Goal: Contribute content: Add original content to the website for others to see

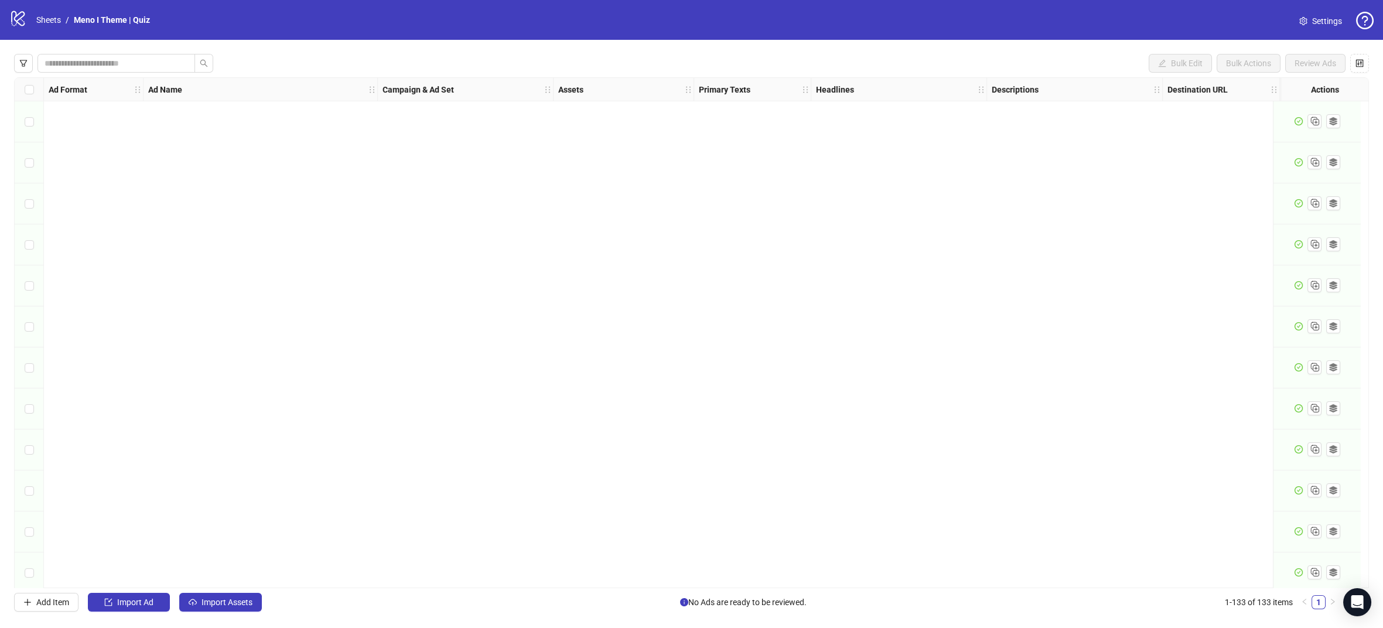
scroll to position [4971, 0]
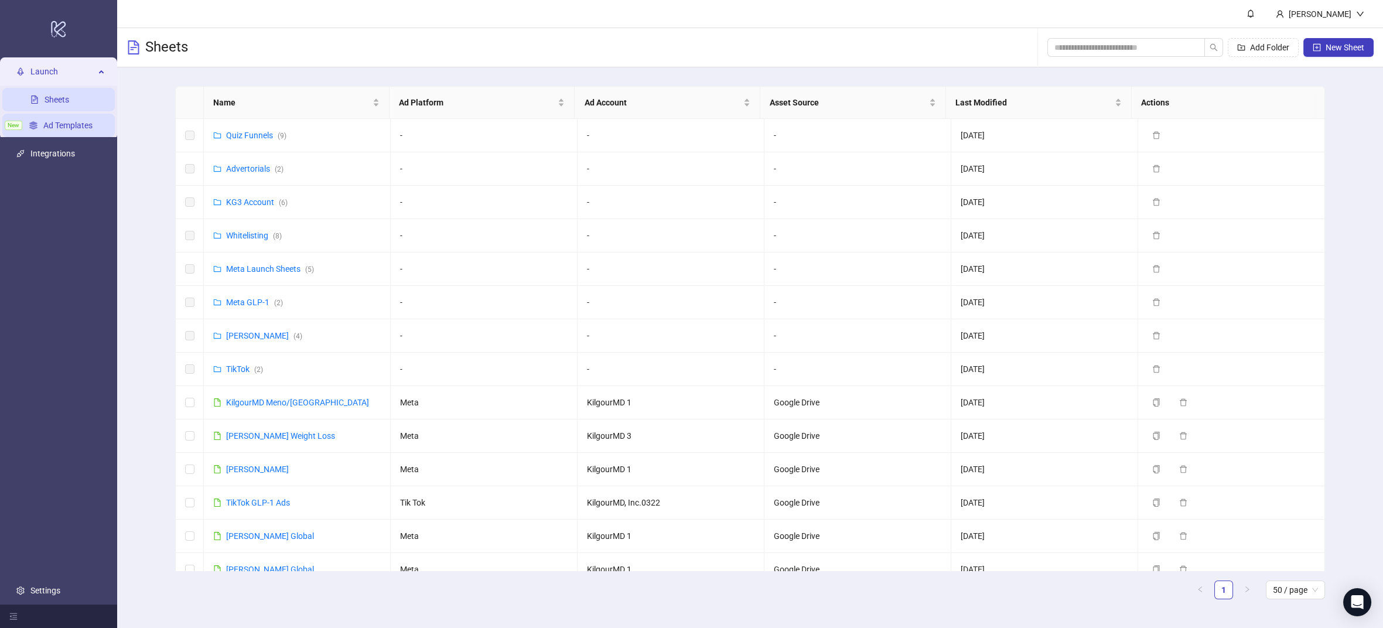
click at [73, 126] on link "Ad Templates" at bounding box center [67, 125] width 49 height 9
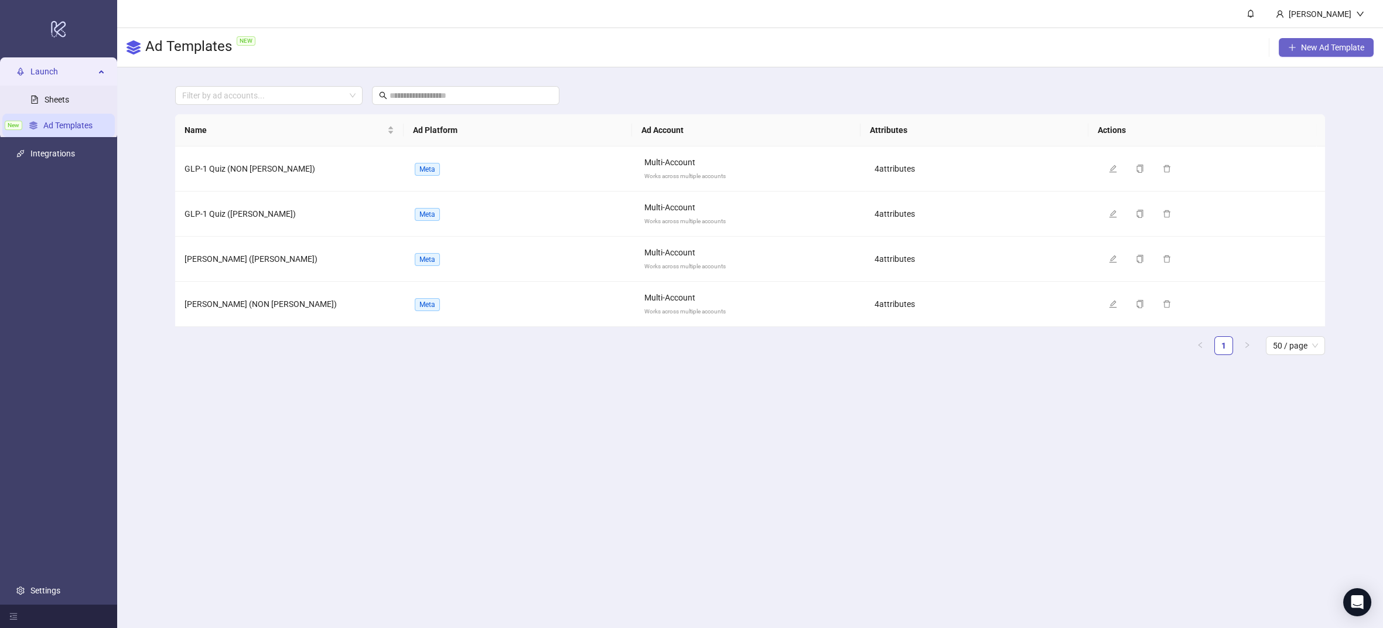
click at [1301, 44] on span "New Ad Template" at bounding box center [1332, 47] width 63 height 9
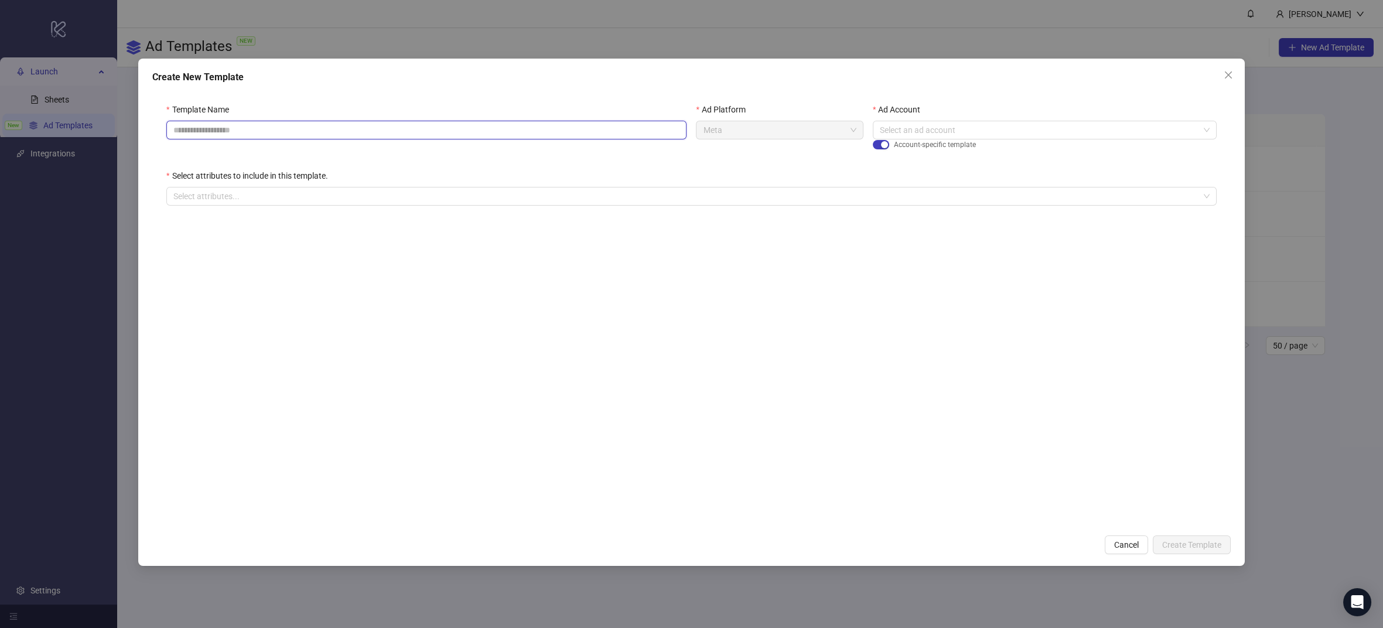
click at [312, 132] on input "Template Name" at bounding box center [426, 130] width 520 height 19
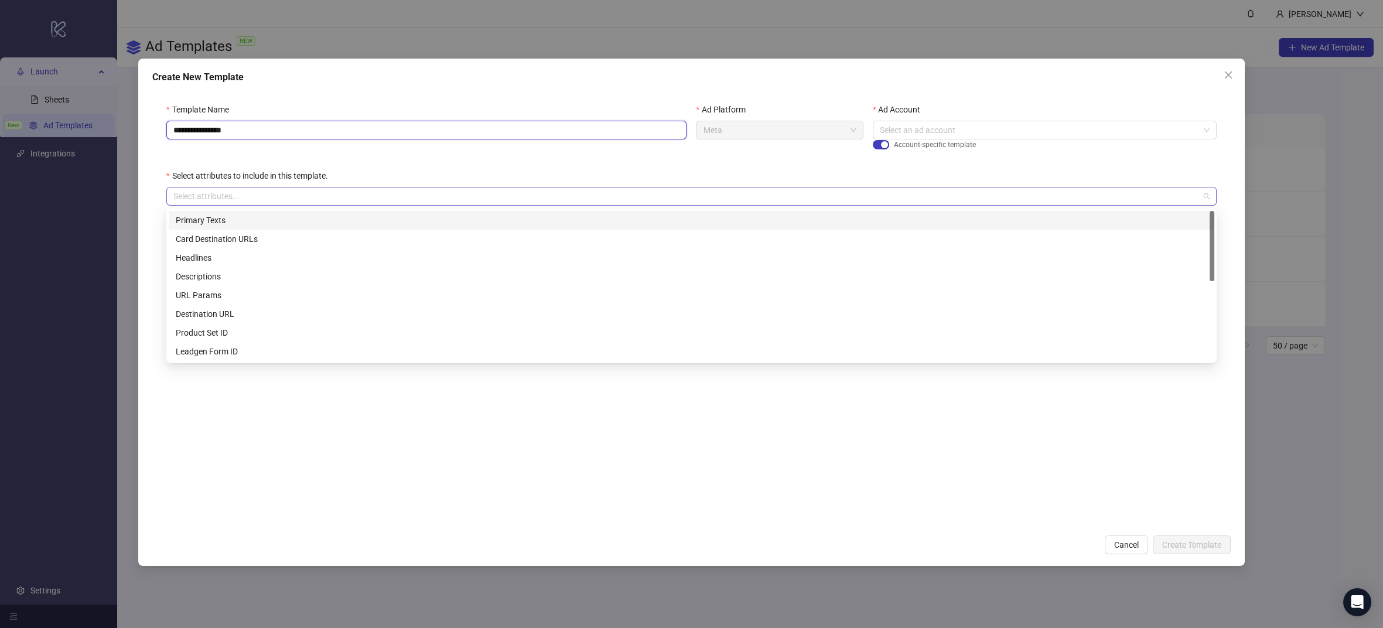
click at [340, 200] on div at bounding box center [685, 196] width 1033 height 16
type input "**********"
click at [249, 217] on div "Primary Texts" at bounding box center [691, 220] width 1031 height 13
click at [245, 255] on div "Headlines" at bounding box center [691, 257] width 1031 height 13
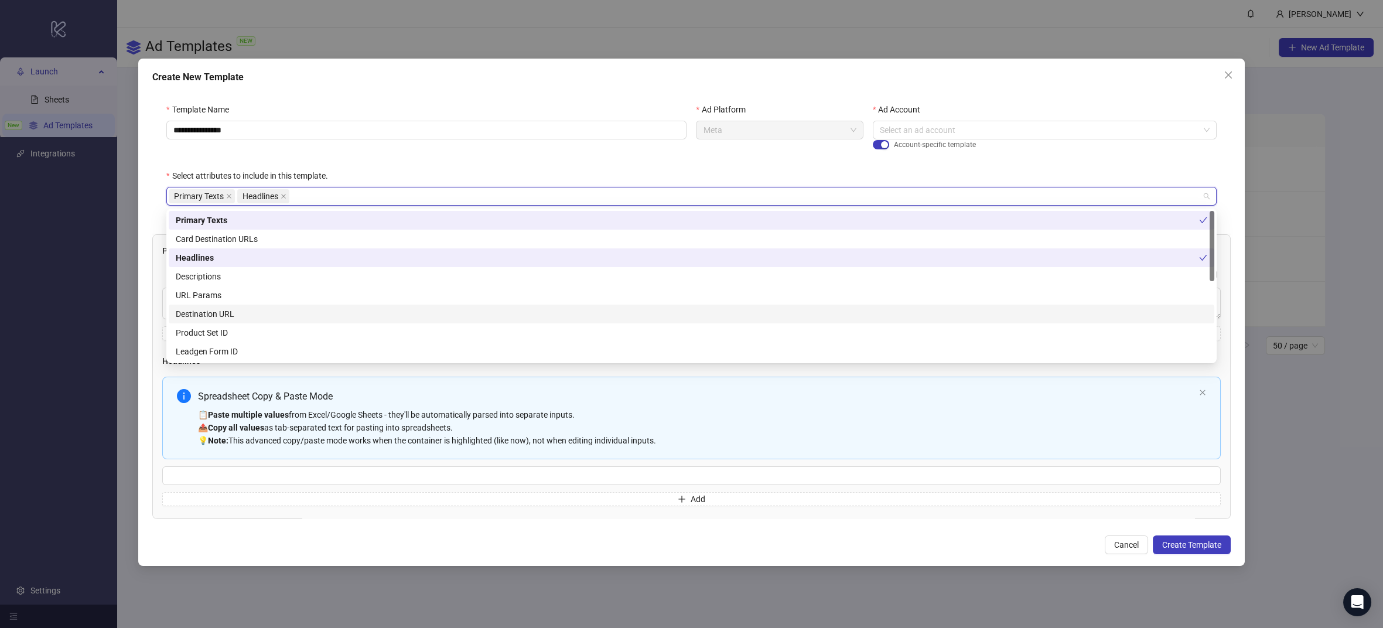
click at [242, 315] on div "Destination URL" at bounding box center [691, 314] width 1031 height 13
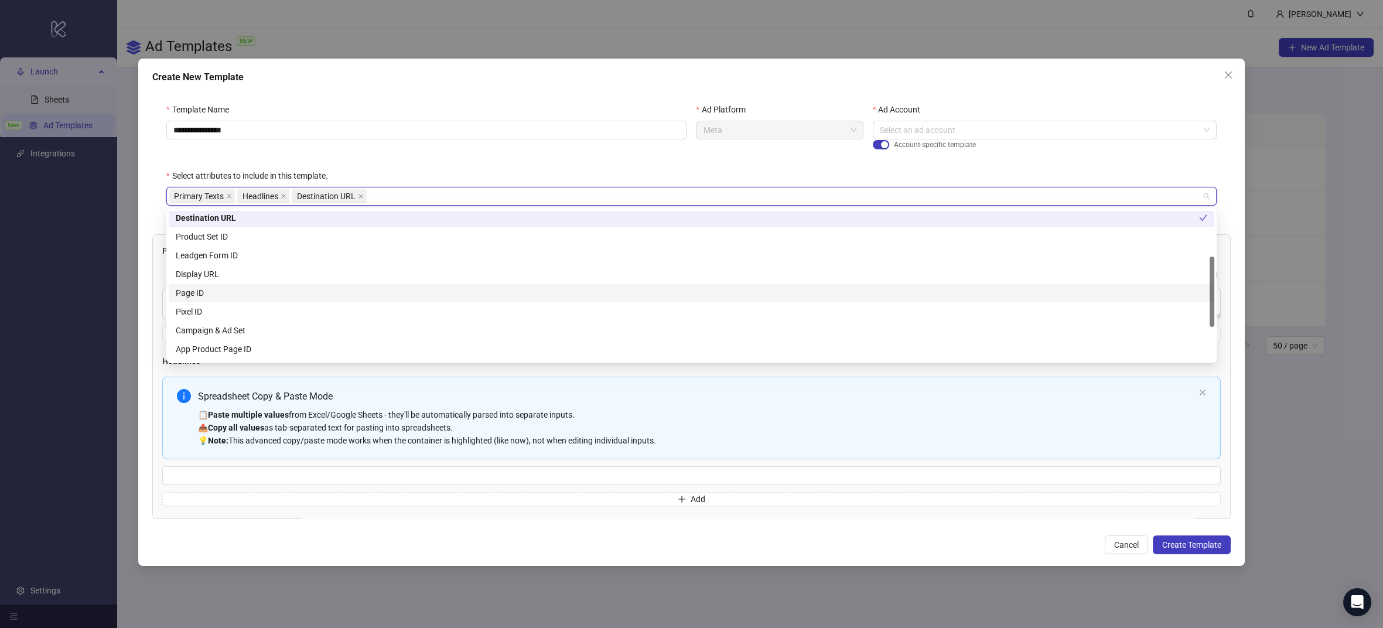
scroll to position [168, 0]
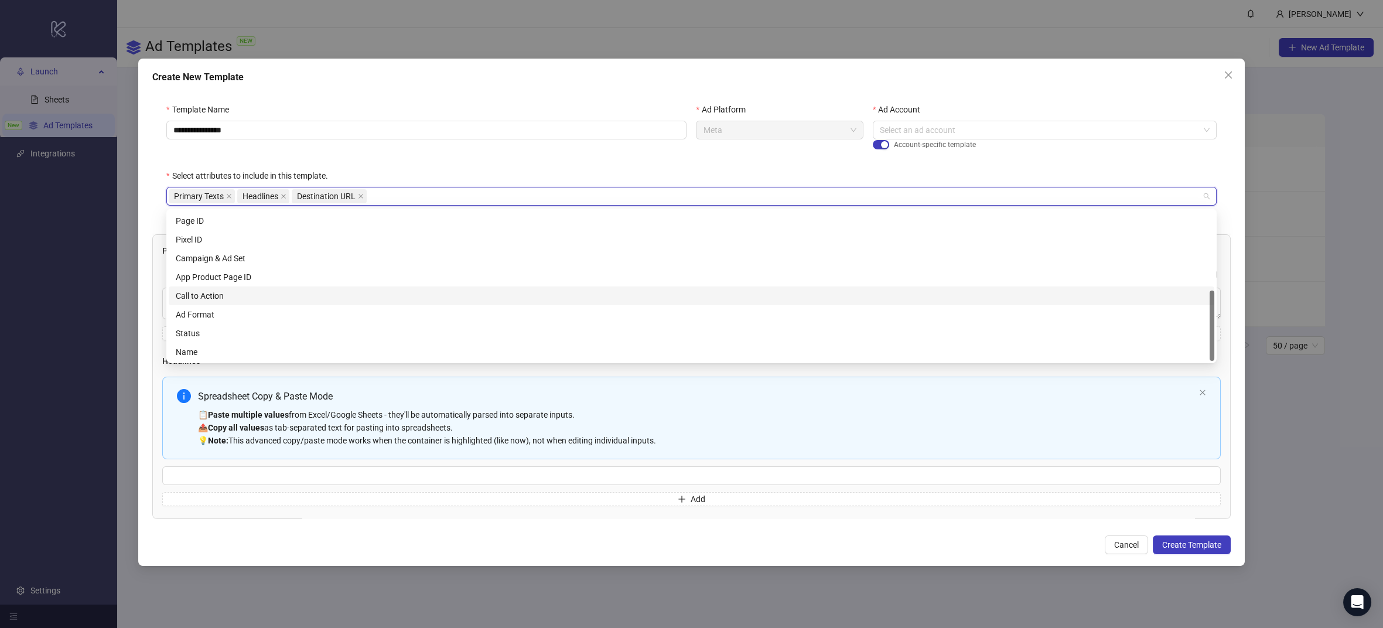
click at [233, 299] on div "Call to Action" at bounding box center [691, 295] width 1031 height 13
click at [524, 165] on div "**********" at bounding box center [427, 136] width 530 height 66
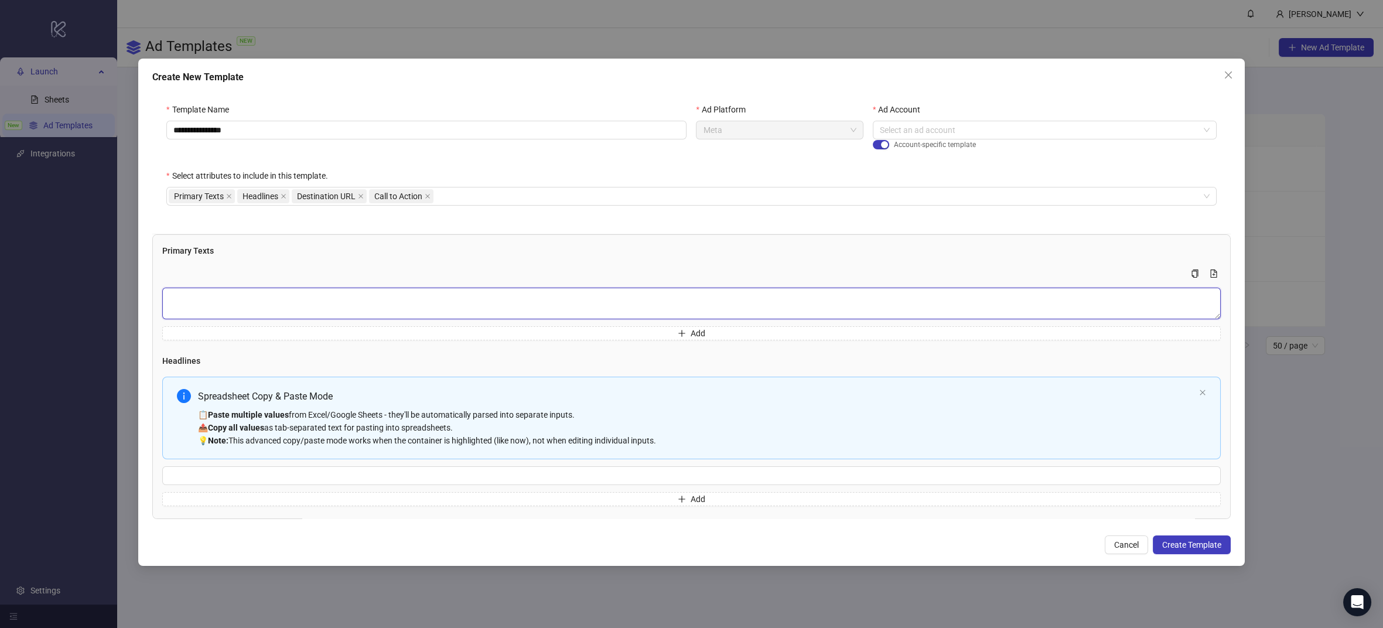
click at [314, 295] on textarea "Multi-text input container - paste or copy values" at bounding box center [691, 304] width 1058 height 32
paste textarea "**********"
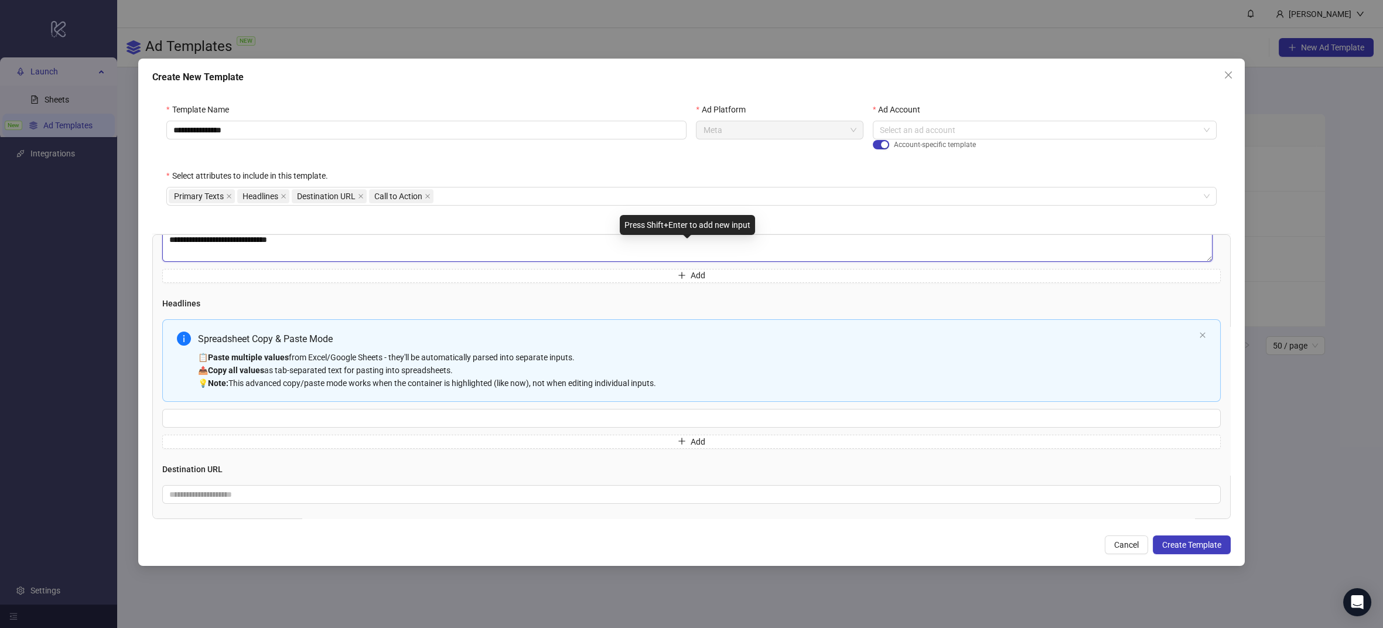
scroll to position [101, 0]
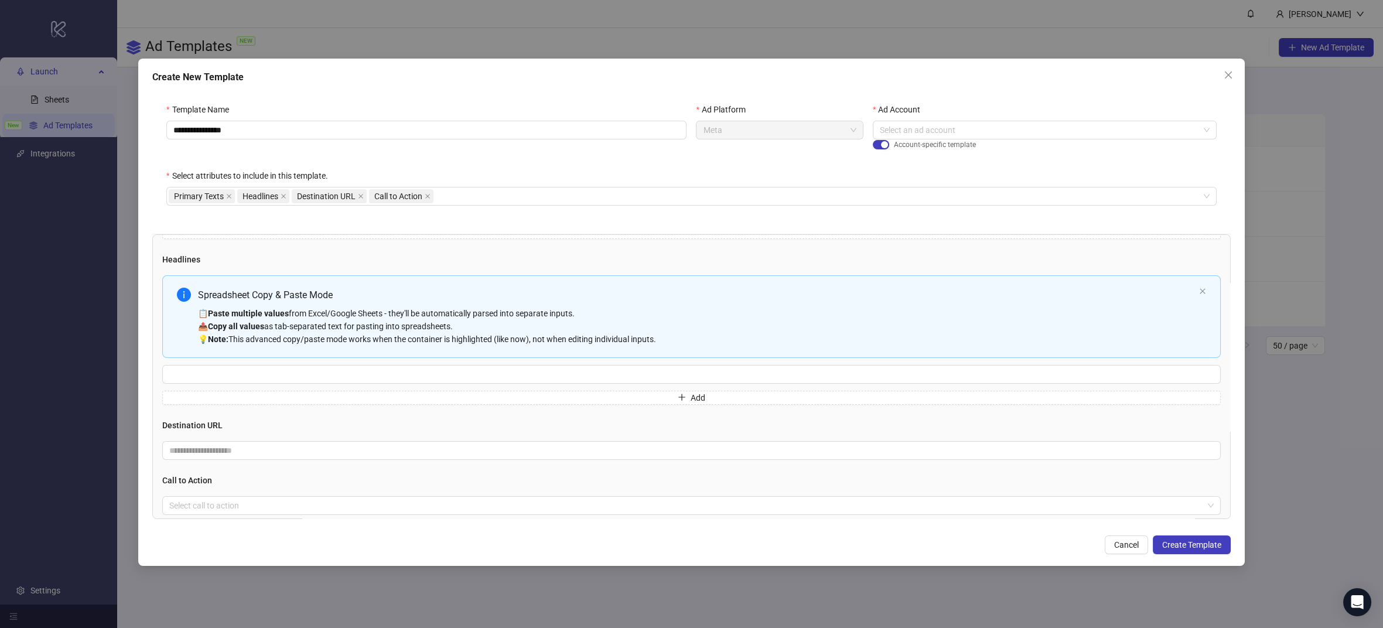
type textarea "**********"
click at [317, 368] on input "Multi-input container - paste or copy values" at bounding box center [691, 374] width 1058 height 19
paste input "**********"
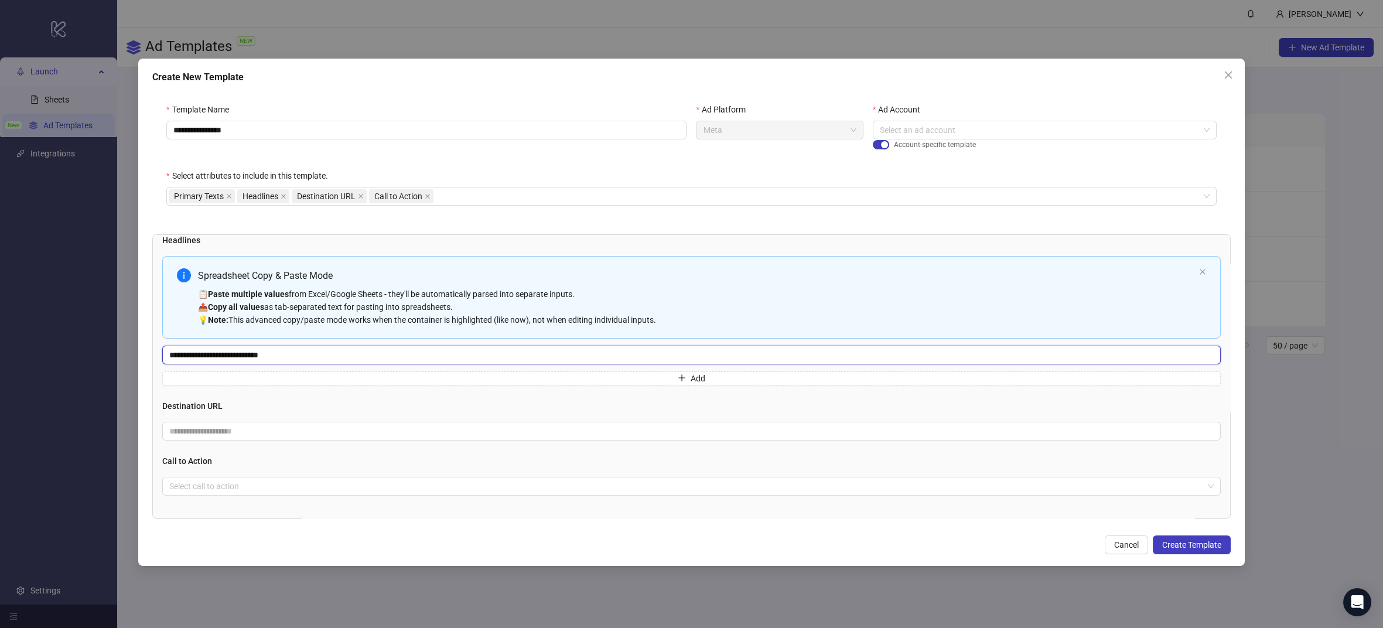
type input "**********"
click at [240, 430] on input "text" at bounding box center [686, 431] width 1035 height 13
paste input "**********"
type input "**********"
click at [223, 491] on input "search" at bounding box center [686, 486] width 1034 height 18
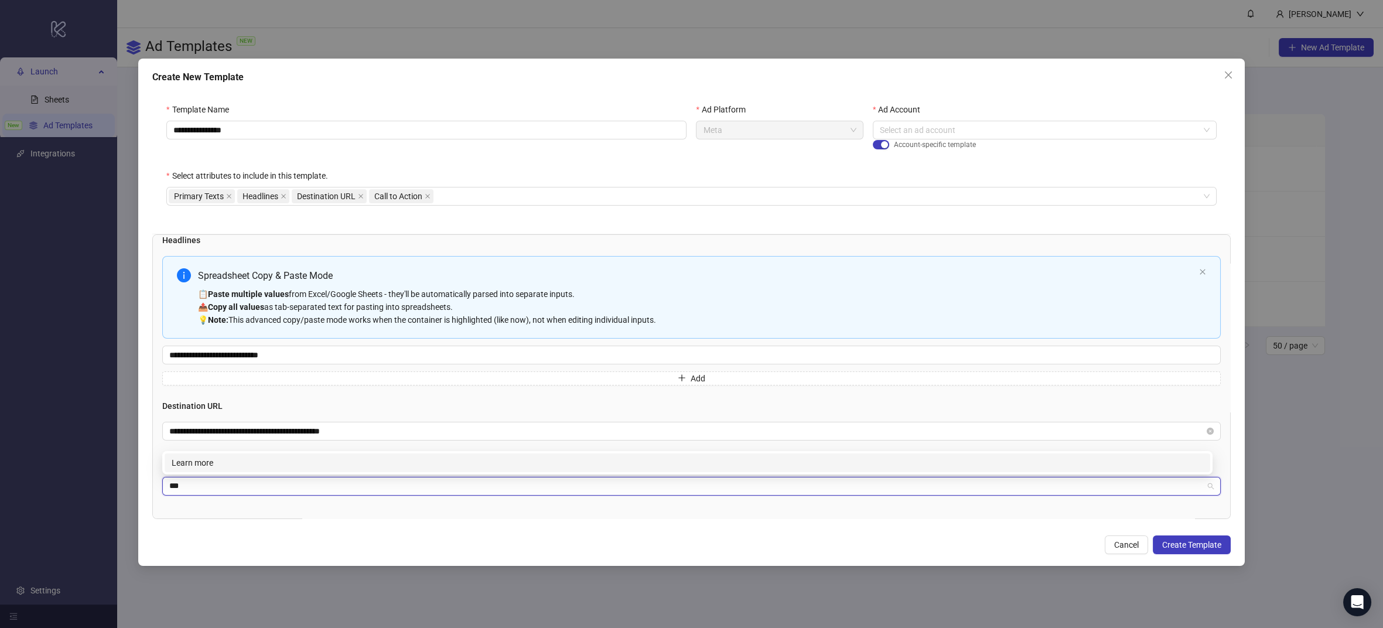
type input "****"
click at [313, 456] on div "Learn more" at bounding box center [687, 462] width 1031 height 13
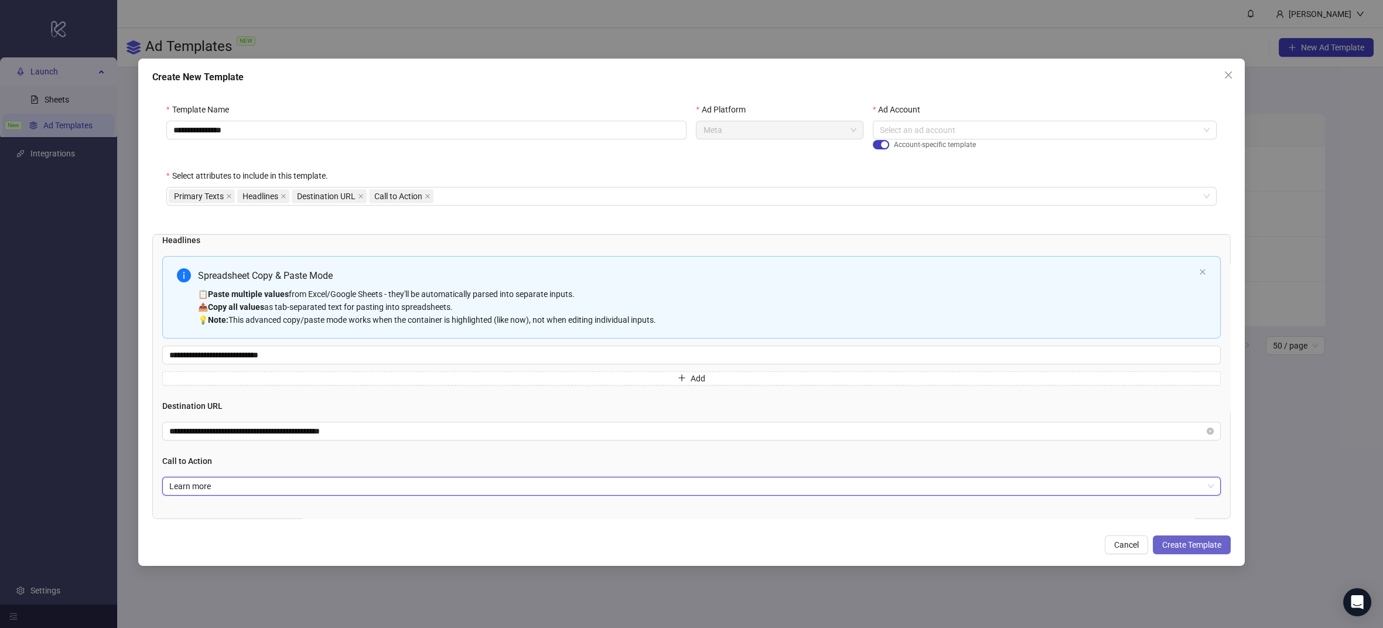
click at [1193, 542] on span "Create Template" at bounding box center [1191, 544] width 59 height 9
click at [891, 151] on div "Please select one ad account!" at bounding box center [1045, 145] width 344 height 13
click at [879, 156] on span "button" at bounding box center [881, 157] width 16 height 9
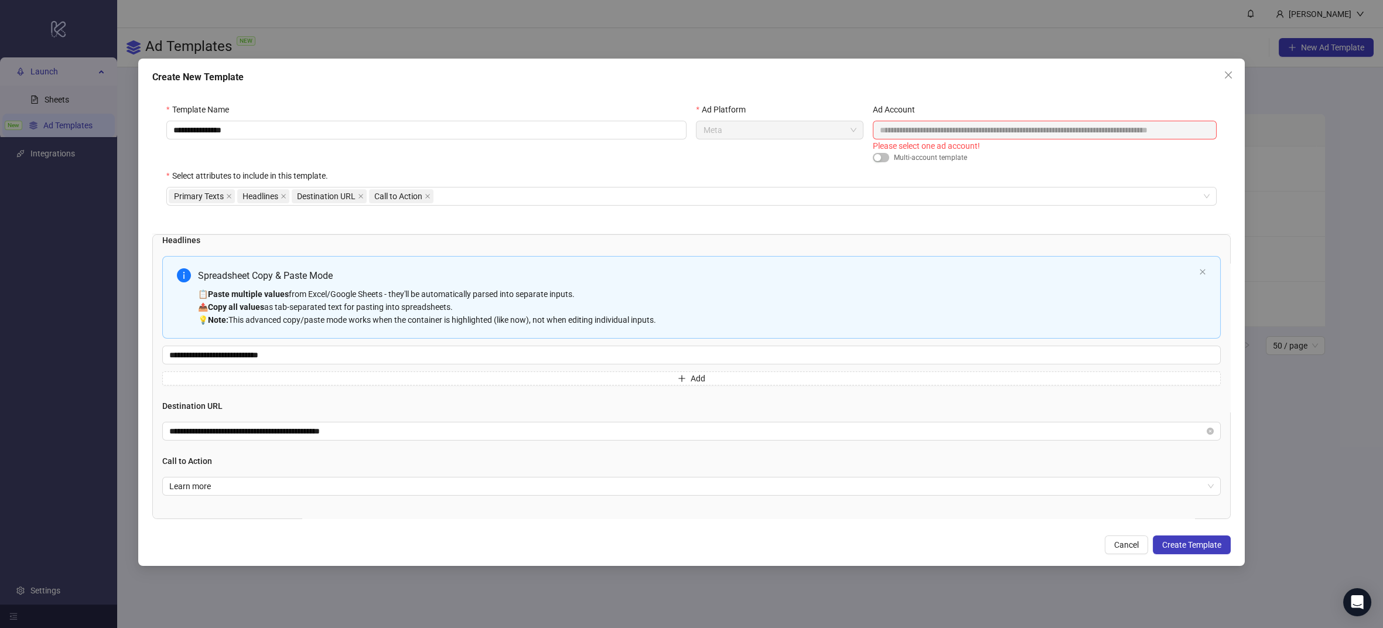
click at [1165, 555] on div "**********" at bounding box center [691, 312] width 1106 height 507
click at [1174, 549] on span "Create Template" at bounding box center [1191, 544] width 59 height 9
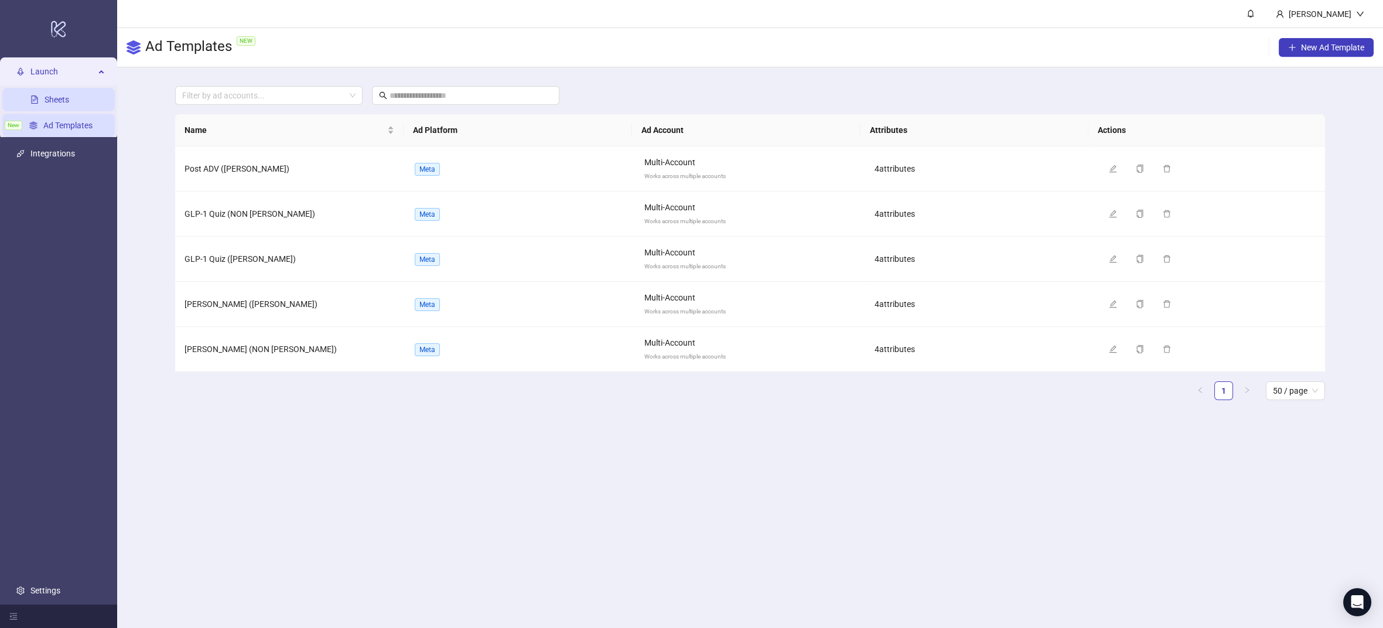
click at [52, 104] on link "Sheets" at bounding box center [57, 99] width 25 height 9
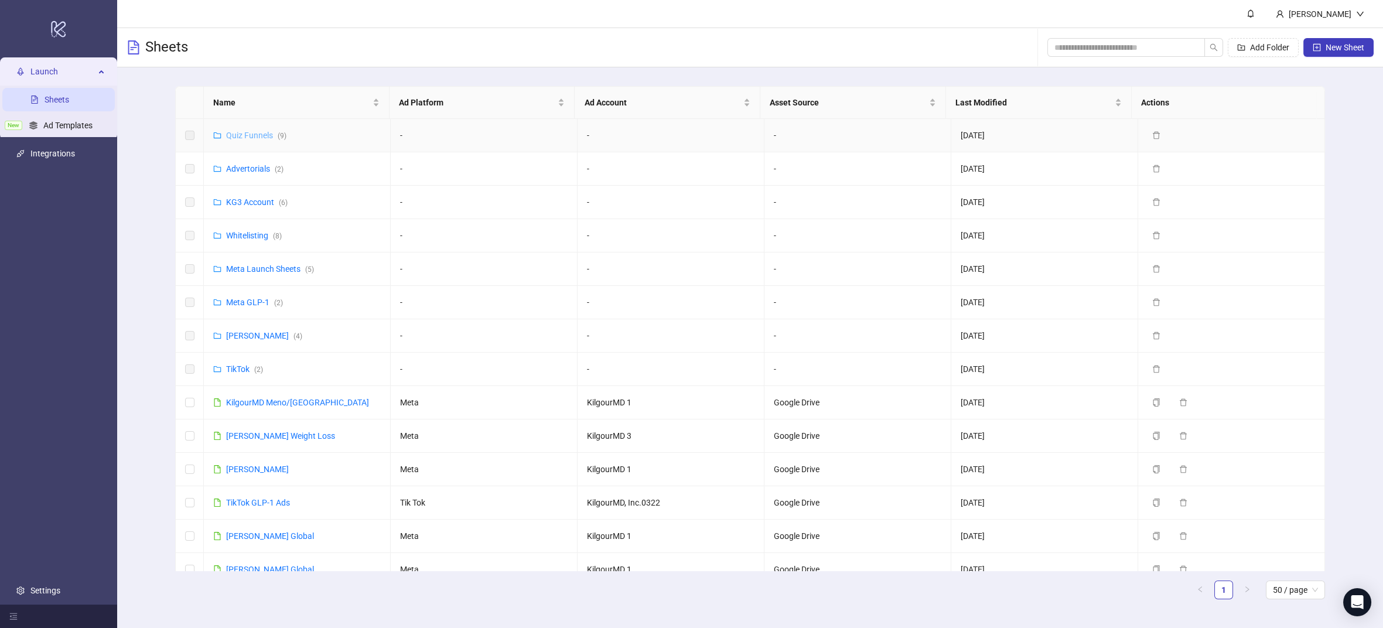
click at [260, 132] on link "Quiz Funnels ( 9 )" at bounding box center [256, 135] width 60 height 9
click at [260, 136] on link "Quiz Funnels ( 9 )" at bounding box center [256, 135] width 60 height 9
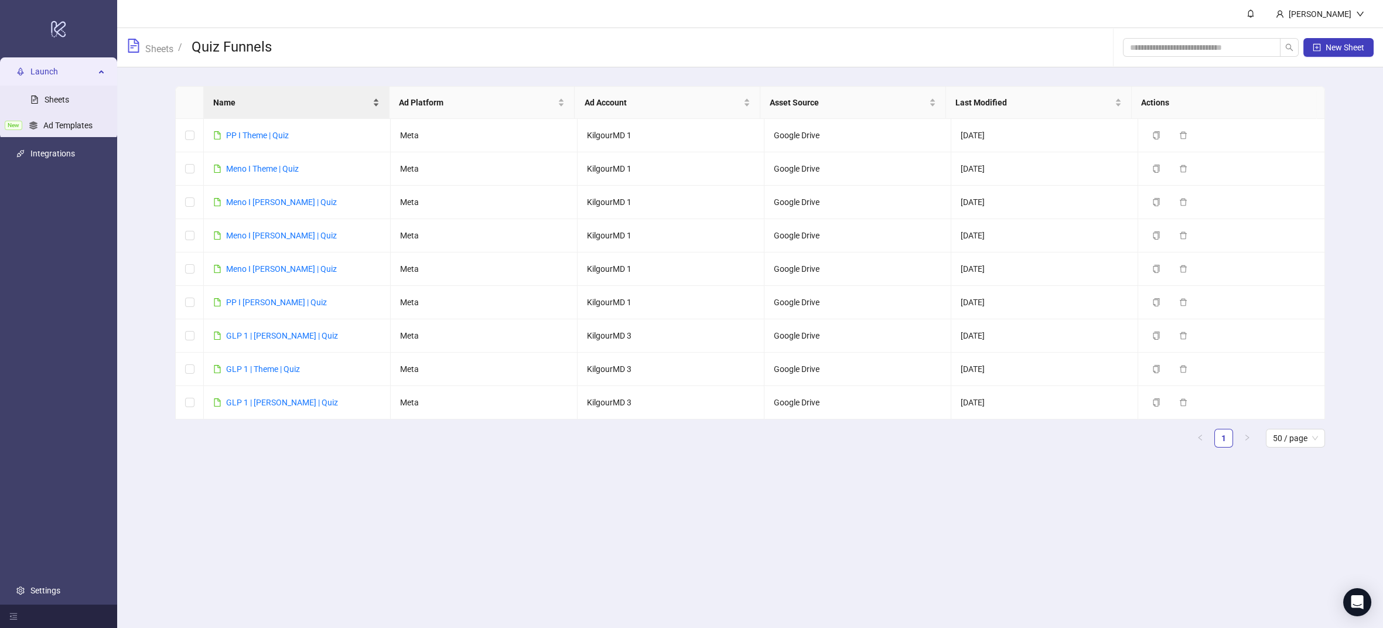
drag, startPoint x: 204, startPoint y: 97, endPoint x: 235, endPoint y: 109, distance: 33.2
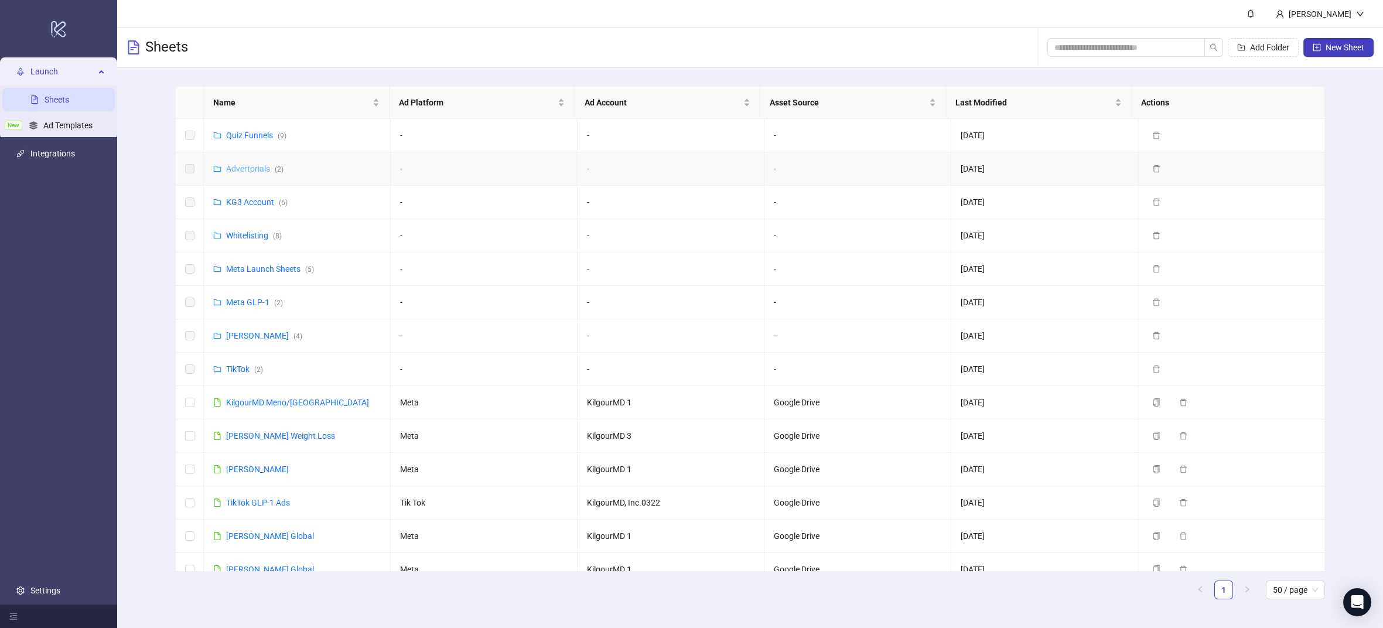
click at [260, 166] on link "Advertorials ( 2 )" at bounding box center [254, 168] width 57 height 9
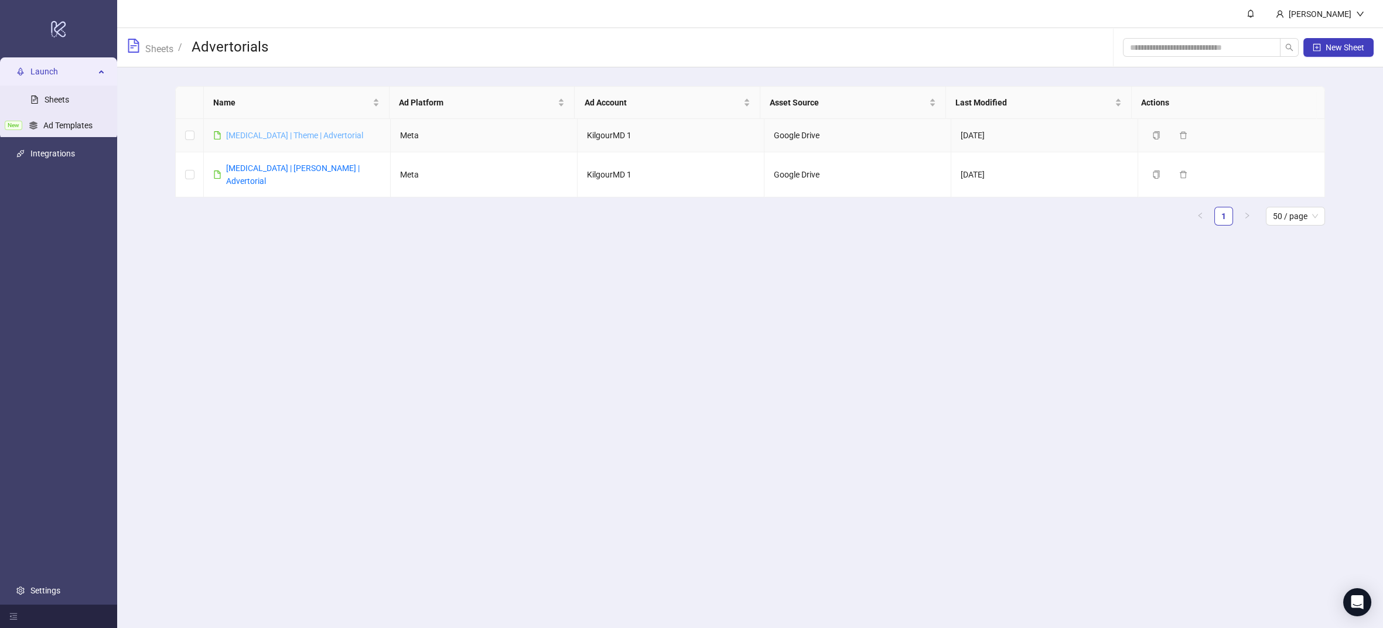
click at [277, 136] on link "Postpartum | Theme | Advertorial" at bounding box center [294, 135] width 137 height 9
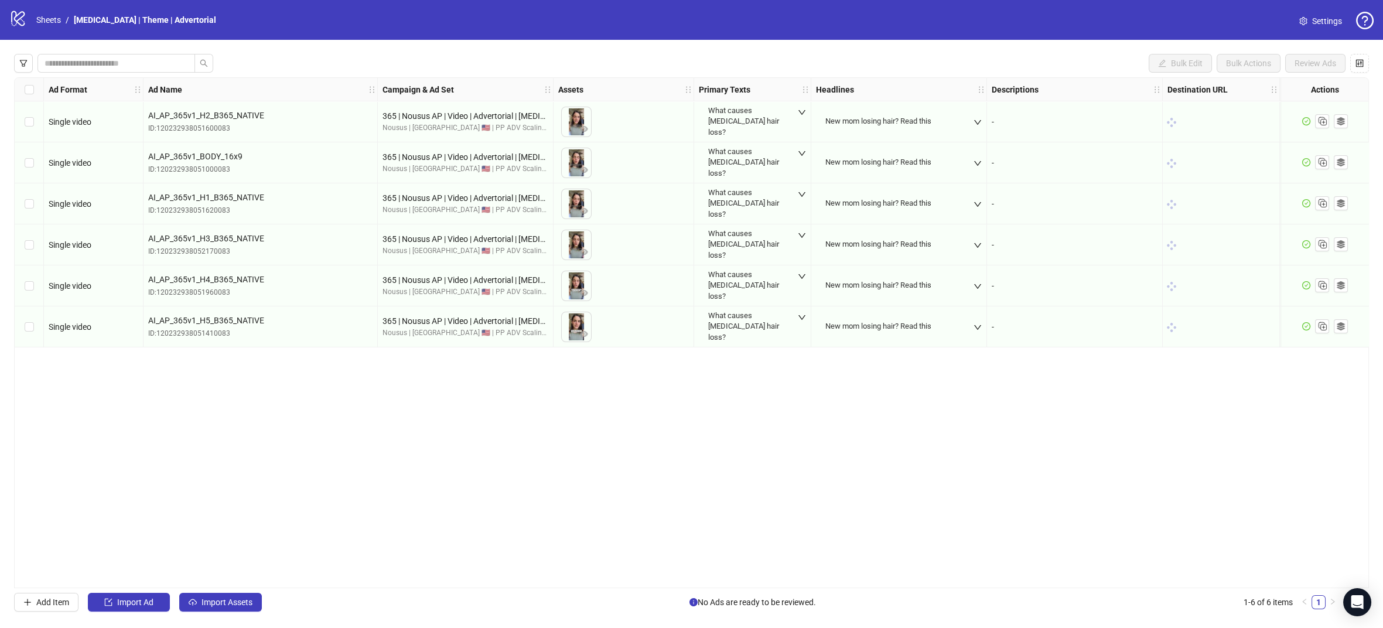
click at [777, 121] on div "What causes postpartum hair loss?" at bounding box center [745, 121] width 74 height 32
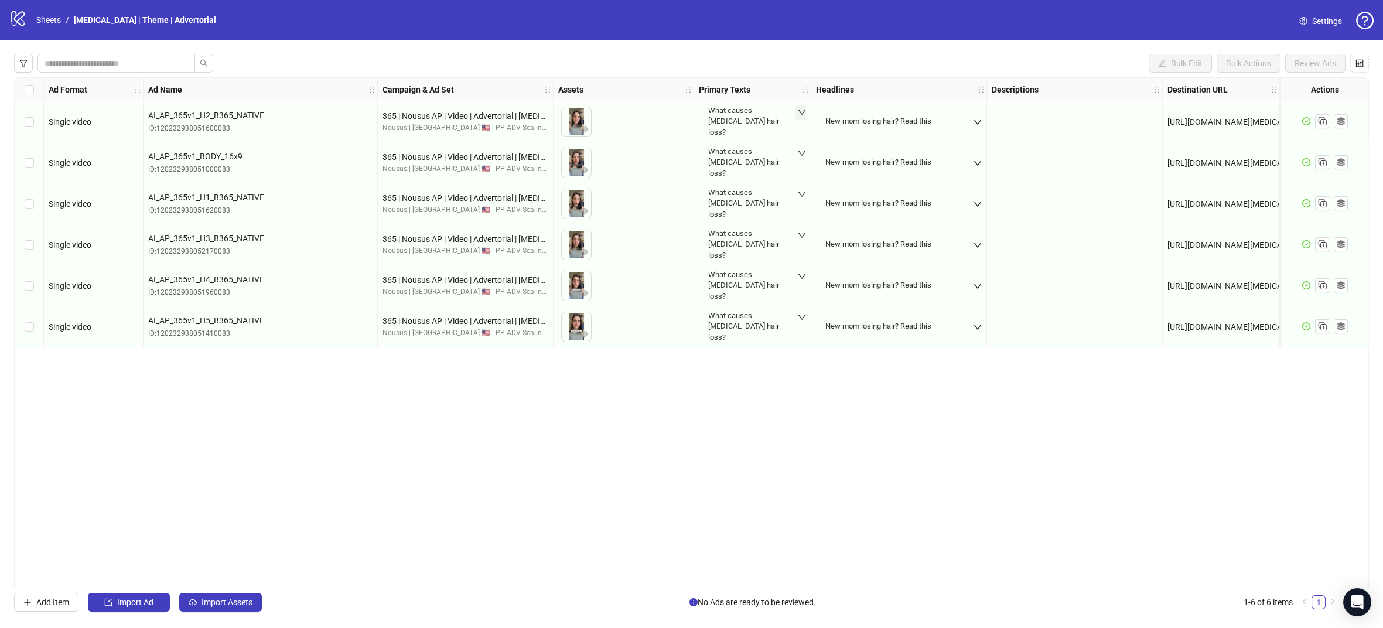
click at [801, 117] on span "button" at bounding box center [802, 112] width 8 height 9
click at [708, 169] on div "What causes postpartum hair loss?" at bounding box center [755, 167] width 105 height 78
drag, startPoint x: 708, startPoint y: 169, endPoint x: 720, endPoint y: 169, distance: 11.7
click at [710, 169] on div "What causes postpartum hair loss?" at bounding box center [755, 167] width 105 height 78
click at [720, 168] on div "What causes postpartum hair loss?" at bounding box center [755, 167] width 71 height 44
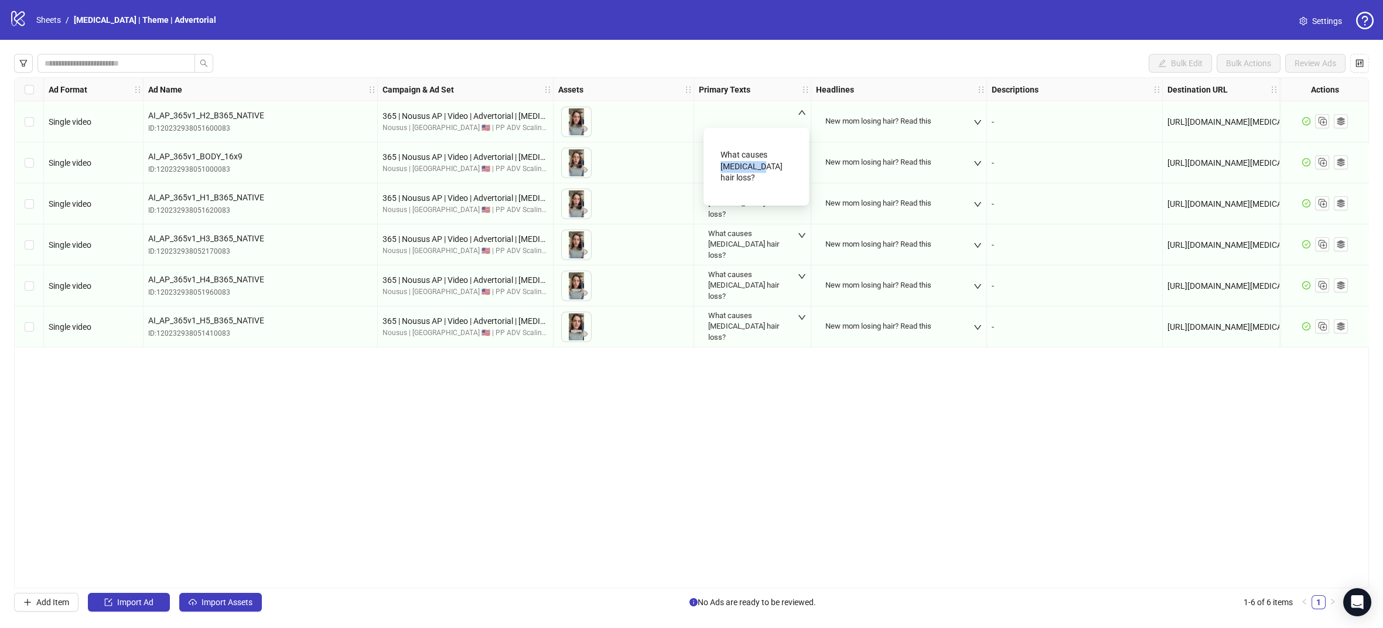
click at [720, 169] on div "What causes postpartum hair loss?" at bounding box center [755, 167] width 71 height 44
copy div "What causes postpartum hair loss?"
click at [908, 162] on div "New mom losing hair? Read this" at bounding box center [878, 162] width 106 height 11
click at [907, 163] on div "New mom losing hair? Read this" at bounding box center [878, 162] width 106 height 11
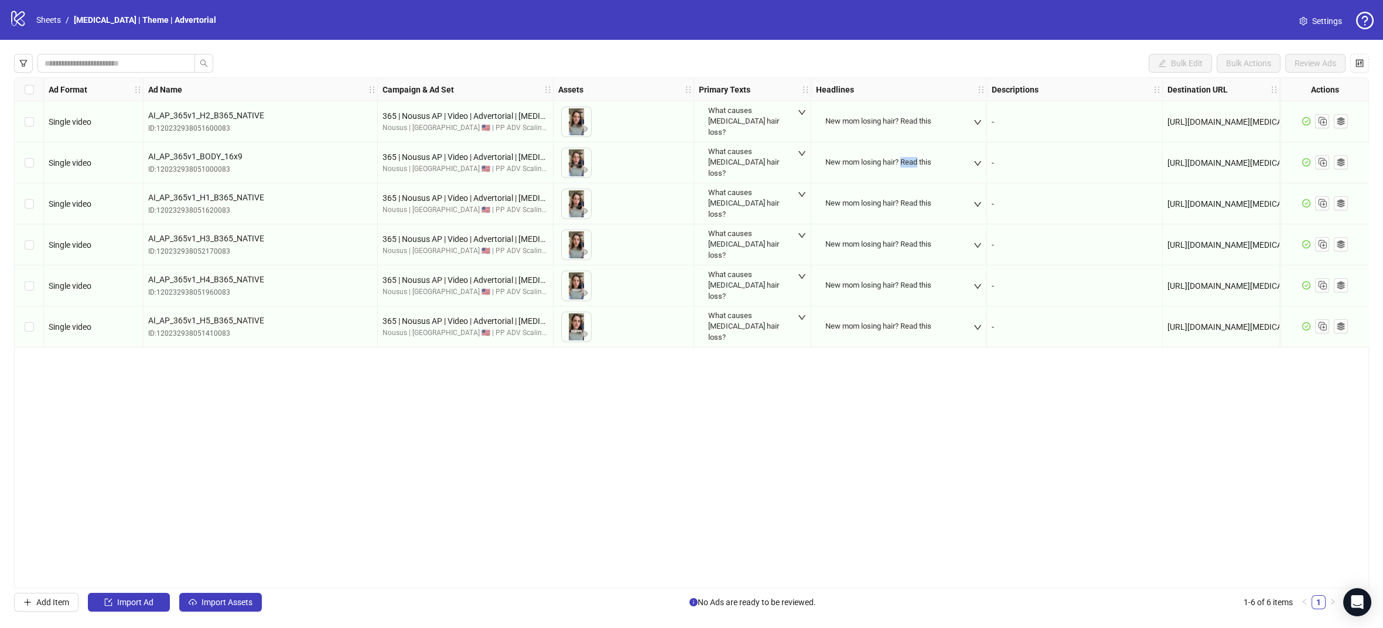
click at [907, 163] on div "New mom losing hair? Read this" at bounding box center [878, 162] width 106 height 11
copy div "New mom losing hair? Read this"
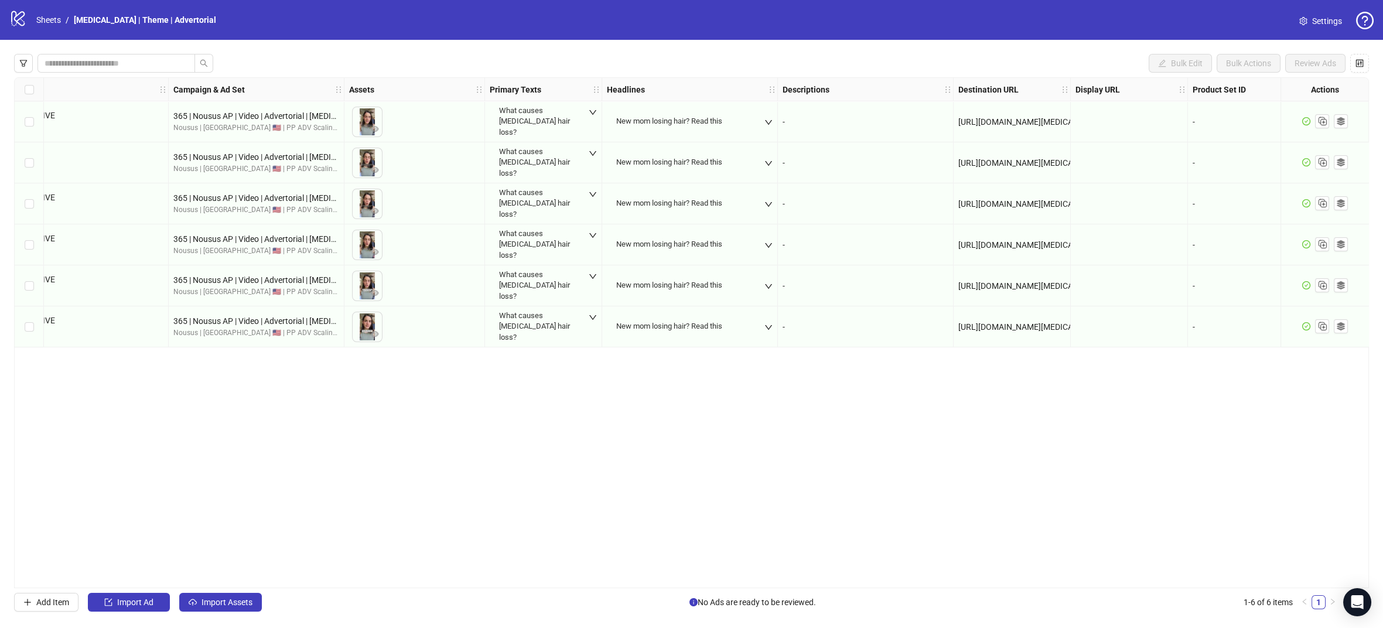
click at [999, 121] on span "https://kilgourmd.com/pages/myjourney-postpartum-v1" at bounding box center [1030, 121] width 145 height 9
click at [999, 120] on span "https://kilgourmd.com/pages/myjourney-postpartum-v1" at bounding box center [1030, 121] width 145 height 9
copy span "https://kilgourmd.com/pages/myjourney-postpartum-v1"
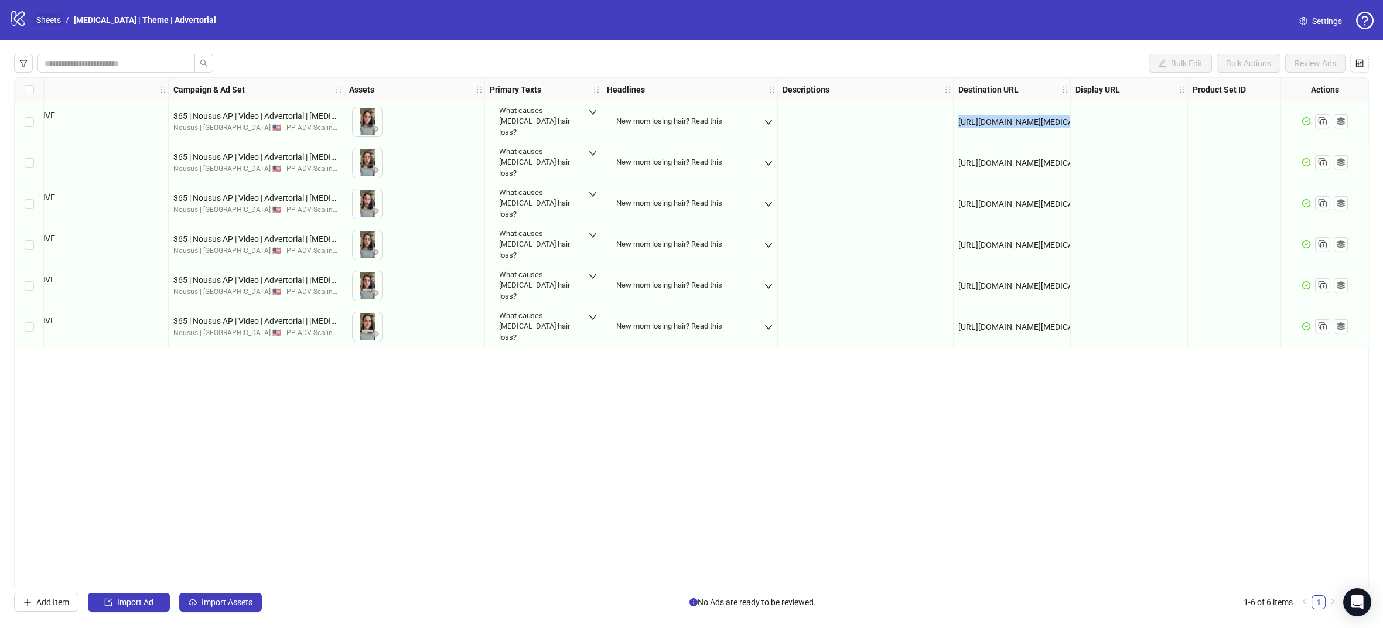
click at [49, 19] on link "Sheets" at bounding box center [48, 19] width 29 height 13
